Goal: Information Seeking & Learning: Learn about a topic

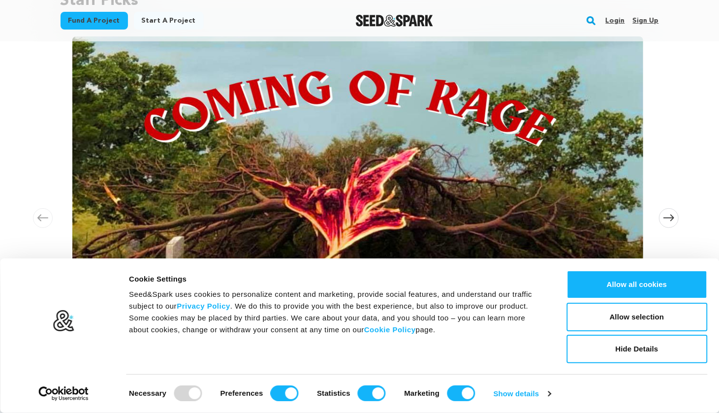
scroll to position [276, 0]
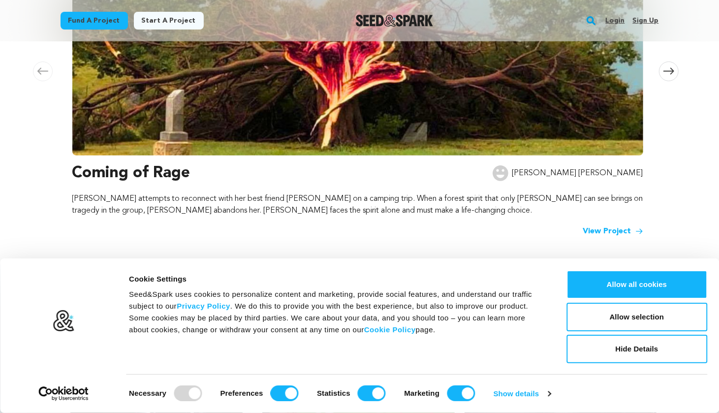
click at [642, 127] on img at bounding box center [357, 23] width 571 height 266
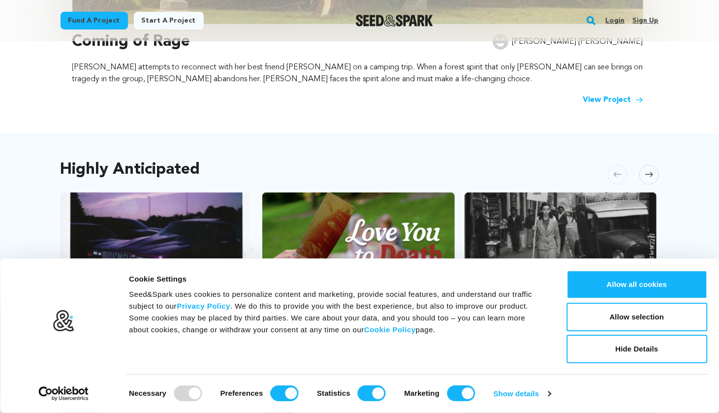
scroll to position [488, 0]
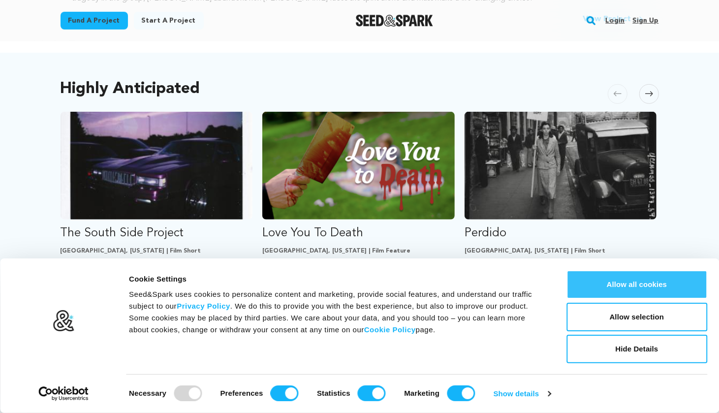
click at [649, 289] on button "Allow all cookies" at bounding box center [637, 284] width 141 height 29
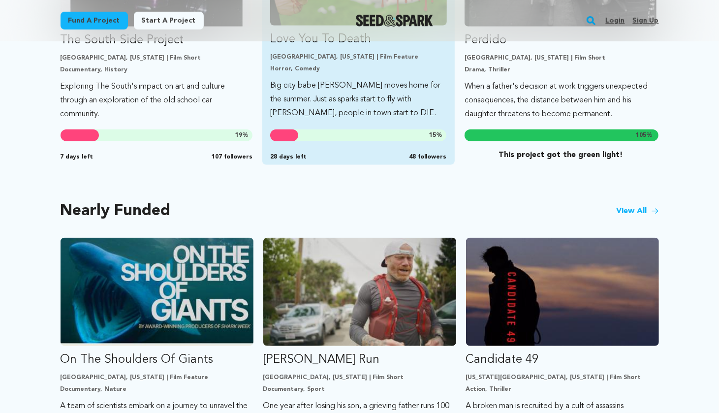
scroll to position [0, 0]
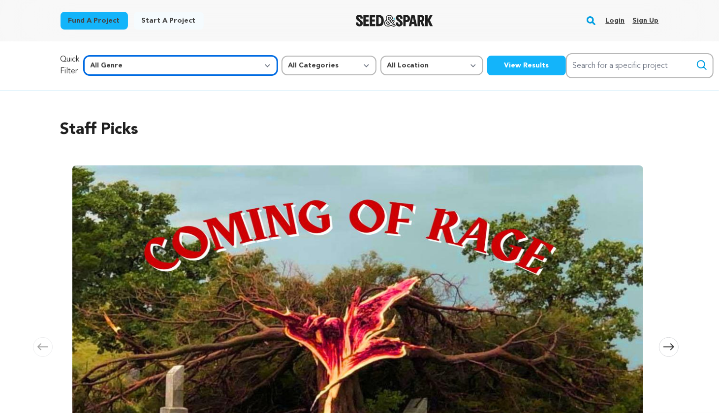
click at [196, 68] on select "All Genre Action Adventure Afrobeat Alternative Ambient Animation Bebop Big Ban…" at bounding box center [181, 66] width 194 height 20
select select "14"
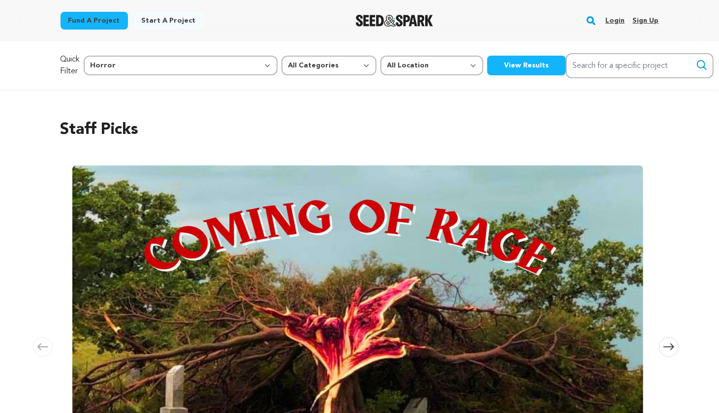
click at [487, 72] on button "View Results" at bounding box center [526, 66] width 79 height 20
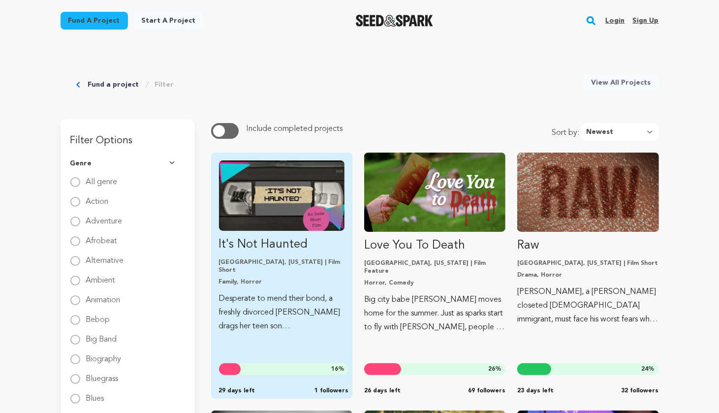
scroll to position [15, 0]
click at [270, 190] on img "Fund It&#039;s Not Haunted" at bounding box center [282, 195] width 126 height 70
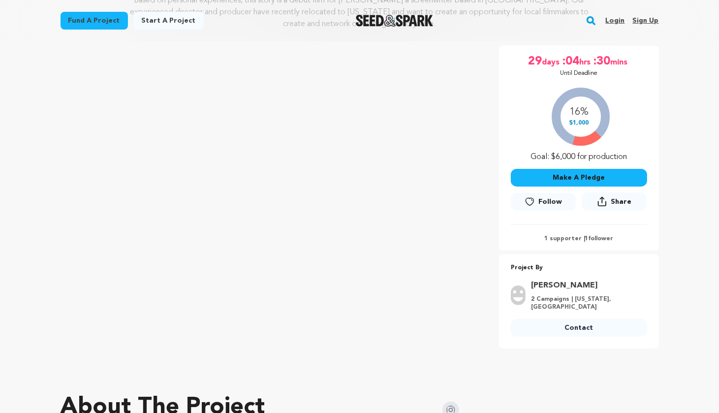
scroll to position [159, 0]
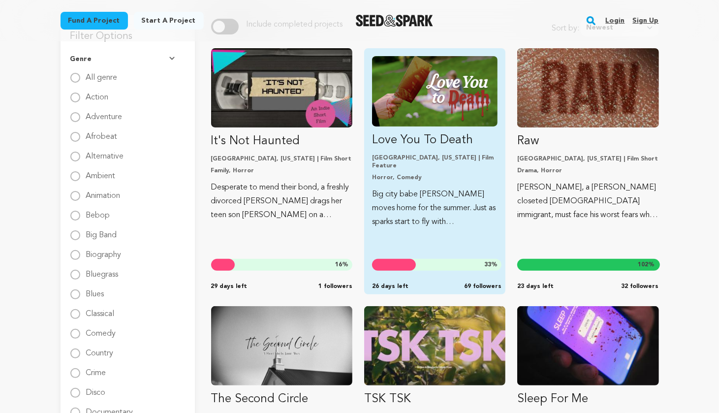
scroll to position [120, 0]
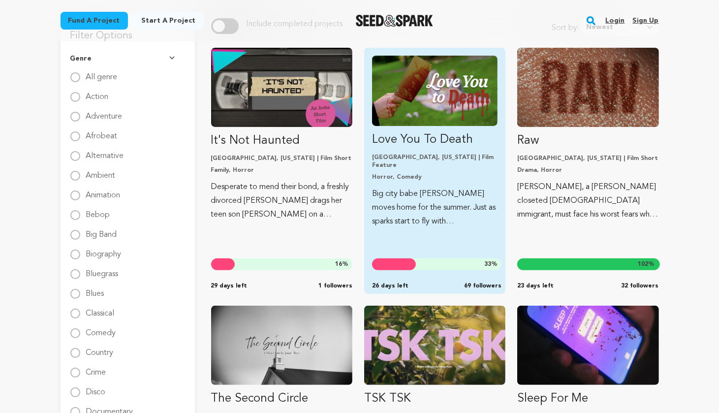
click at [438, 73] on img "Fund Love You To Death" at bounding box center [435, 91] width 126 height 70
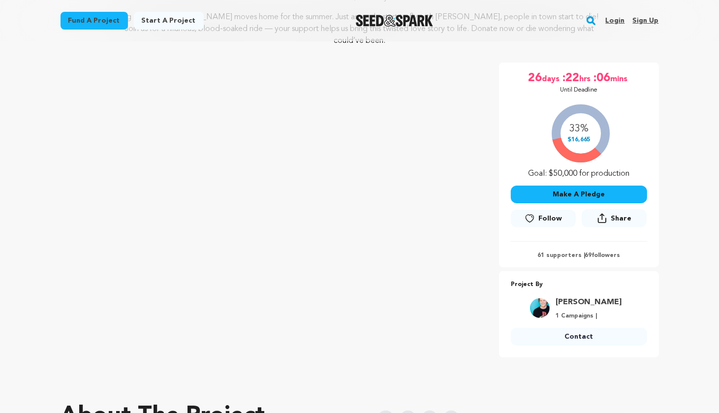
scroll to position [128, 0]
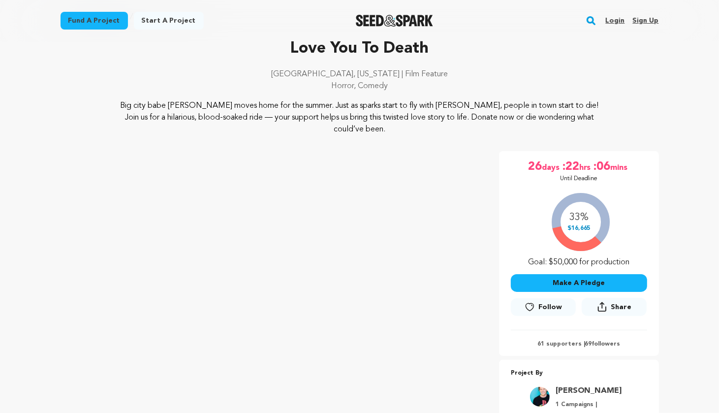
scroll to position [48, 0]
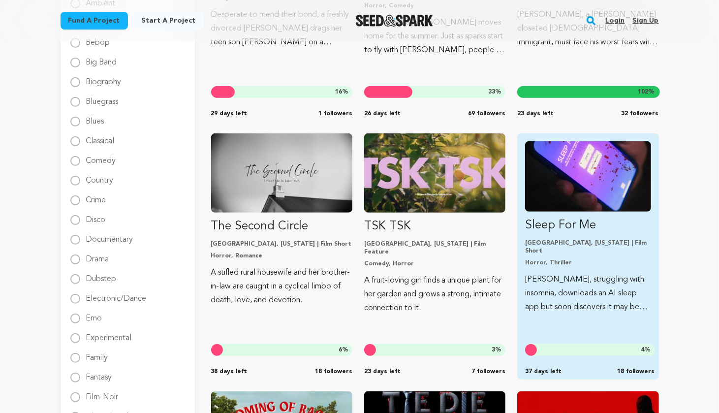
scroll to position [293, 0]
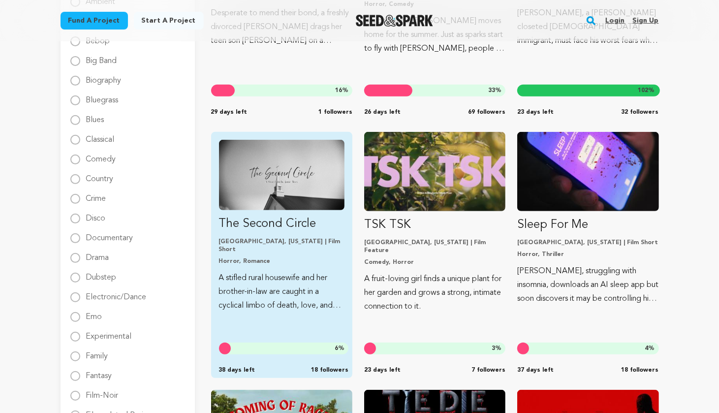
click at [284, 184] on img "Fund The Second Circle" at bounding box center [282, 175] width 126 height 70
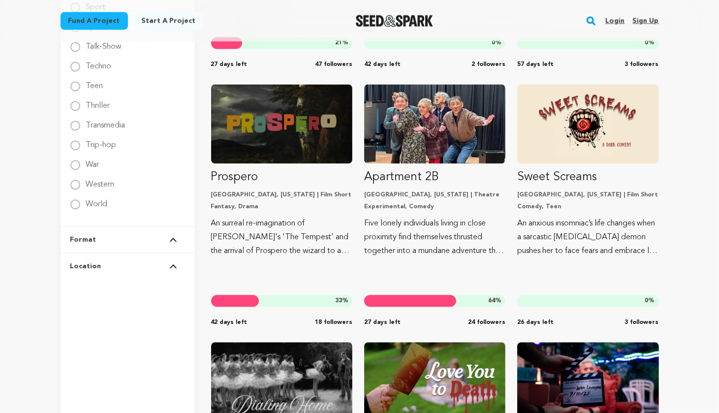
scroll to position [1647, 0]
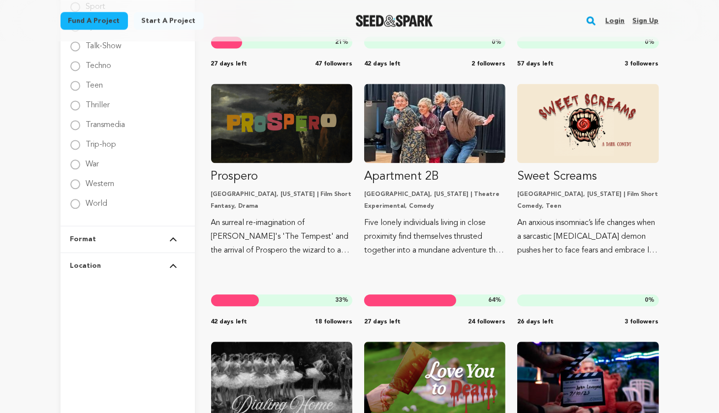
click at [158, 240] on button "Format" at bounding box center [127, 239] width 115 height 26
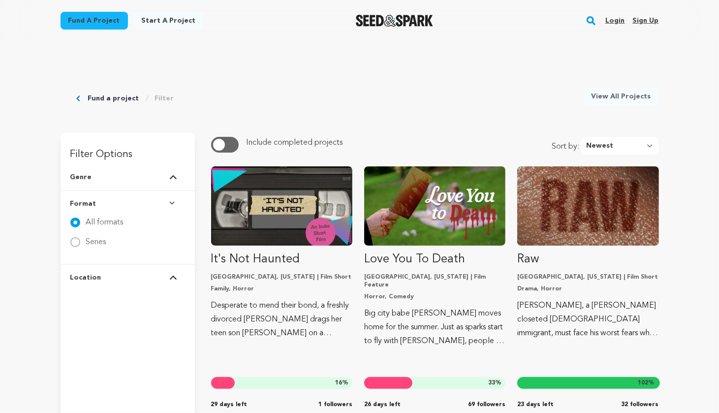
scroll to position [0, 0]
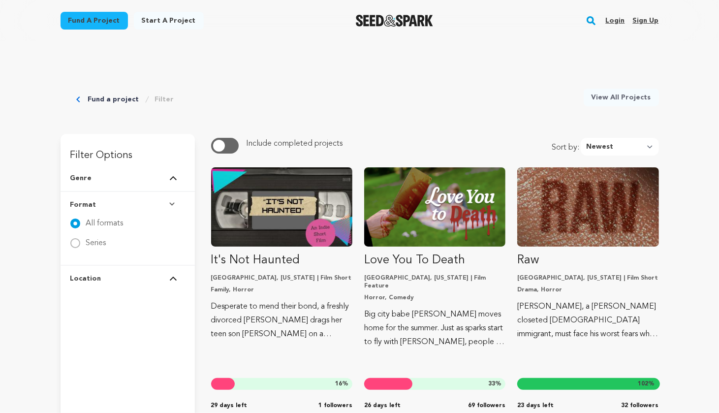
click at [160, 99] on link "Filter" at bounding box center [164, 100] width 19 height 10
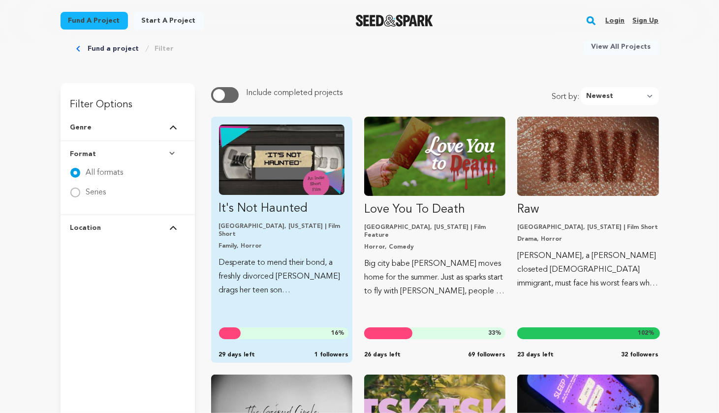
scroll to position [52, 0]
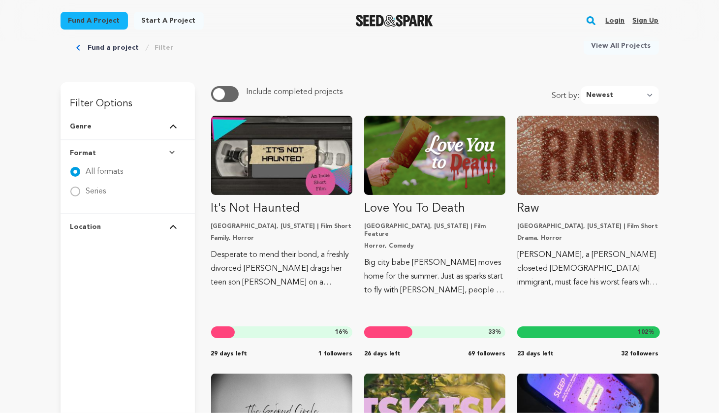
click at [169, 148] on button "Format" at bounding box center [127, 153] width 115 height 26
click at [170, 148] on button "Format" at bounding box center [127, 153] width 115 height 26
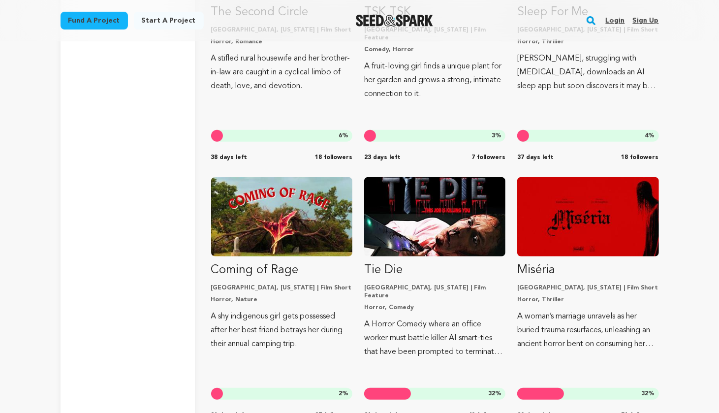
scroll to position [534, 0]
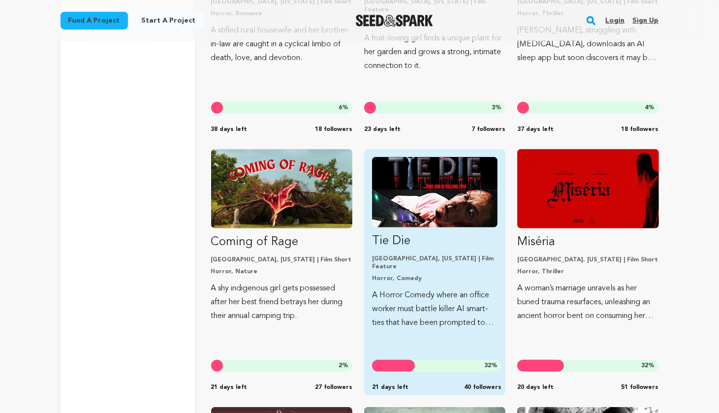
click at [413, 203] on img "Fund Tie Die" at bounding box center [435, 192] width 126 height 70
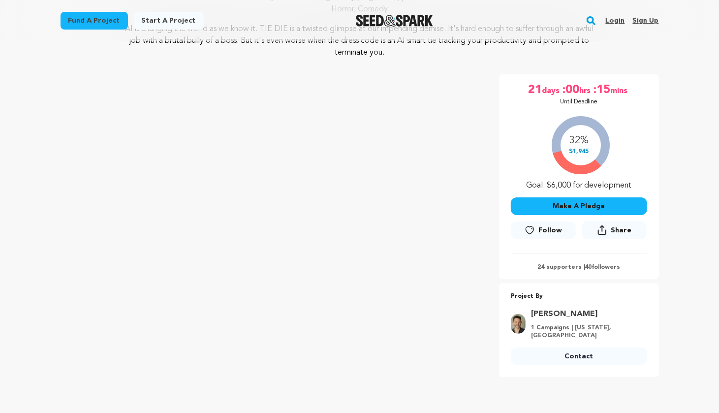
scroll to position [142, 0]
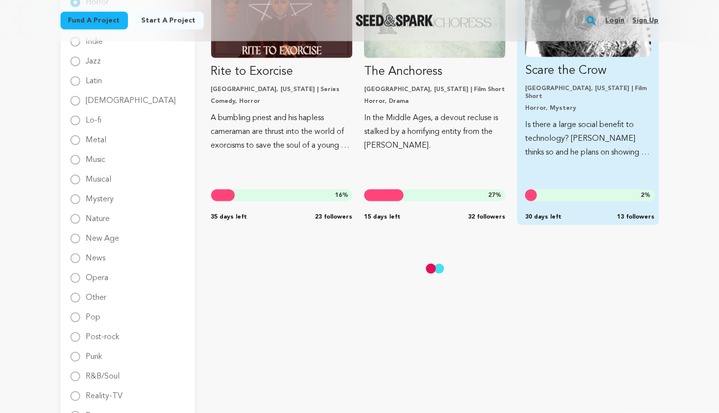
scroll to position [980, 0]
